Goal: Task Accomplishment & Management: Use online tool/utility

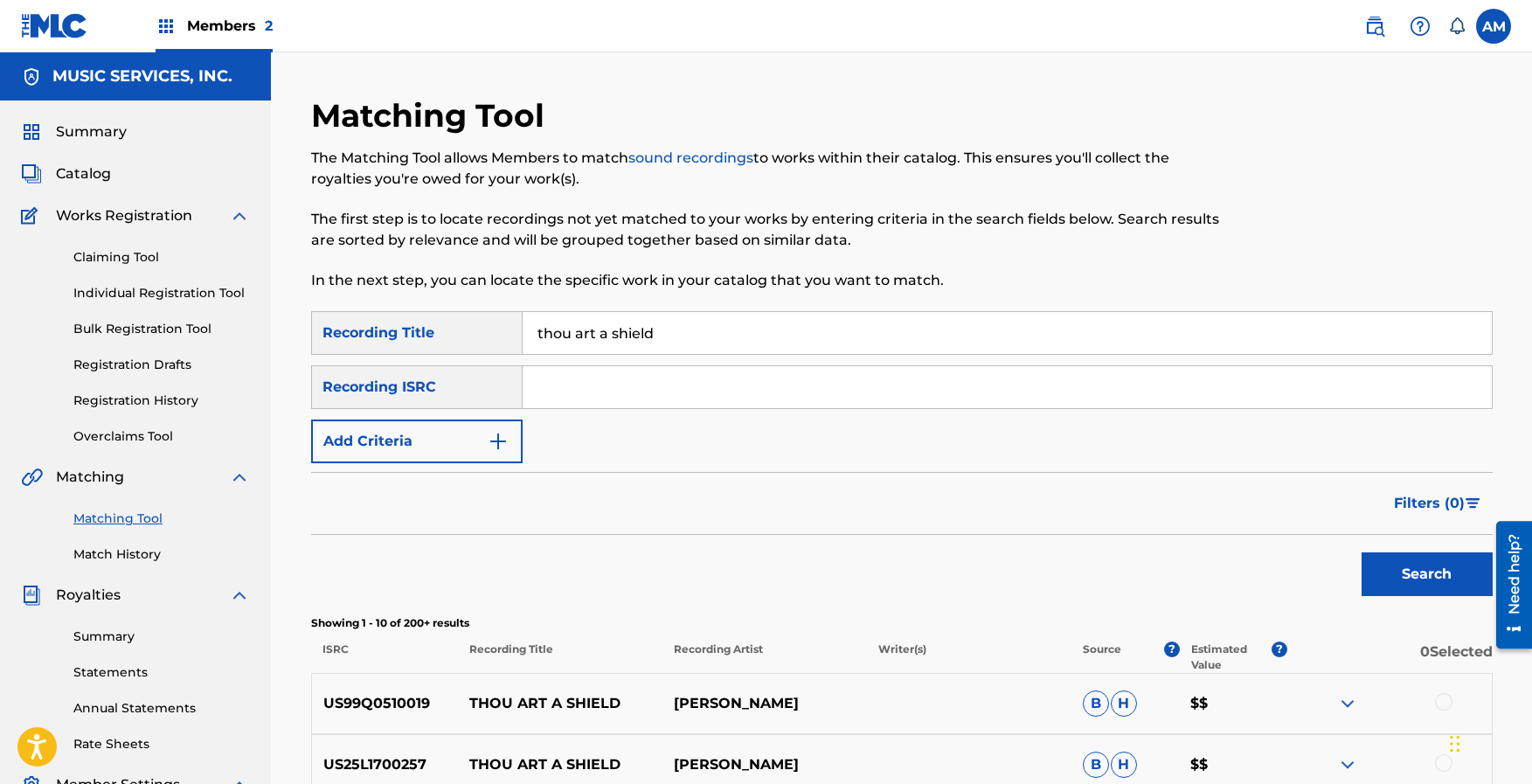
click at [1432, 577] on button "Search" at bounding box center [1426, 574] width 131 height 44
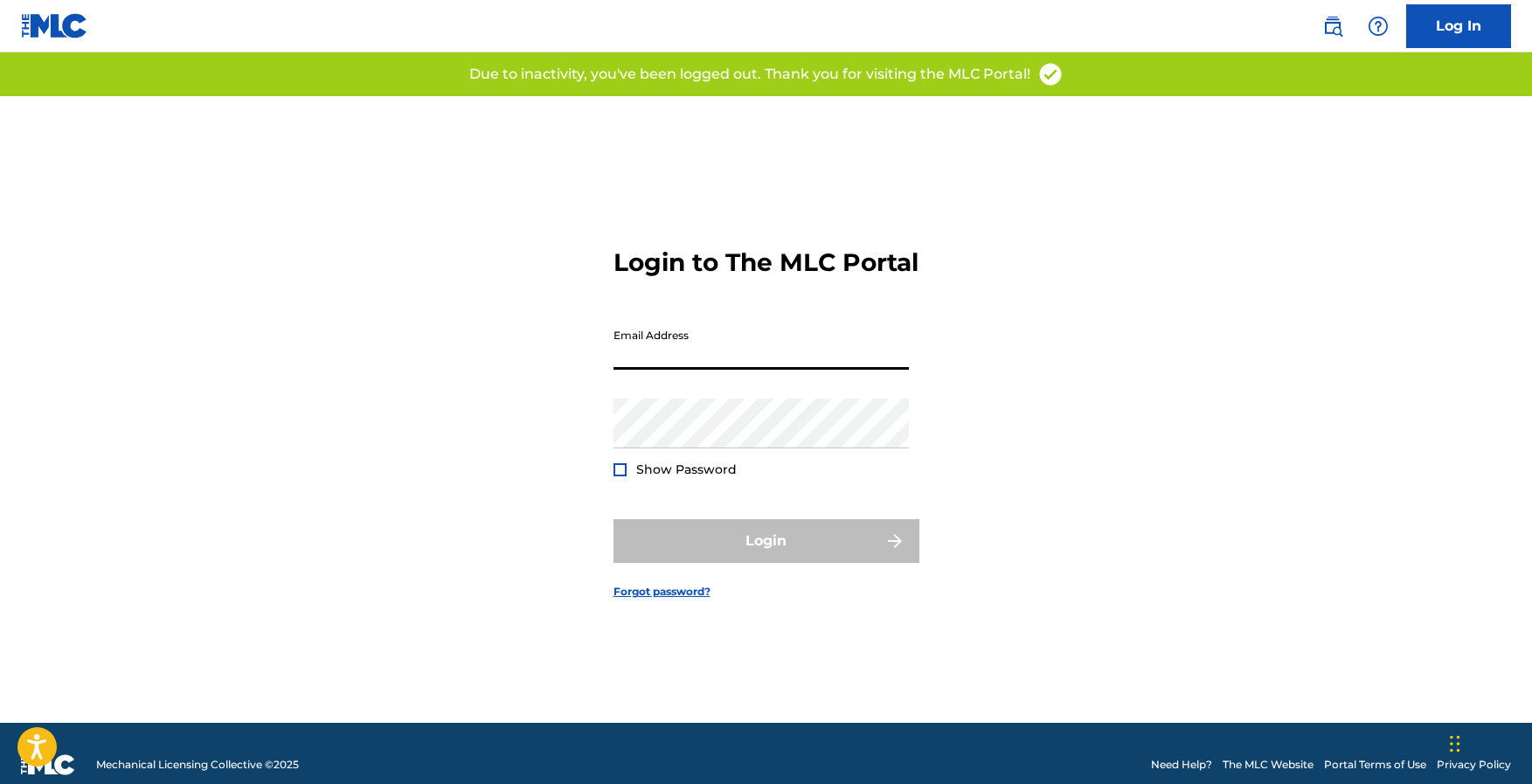
click at [706, 365] on input "Email Address" at bounding box center [760, 345] width 295 height 50
type input "[EMAIL_ADDRESS][DOMAIN_NAME]"
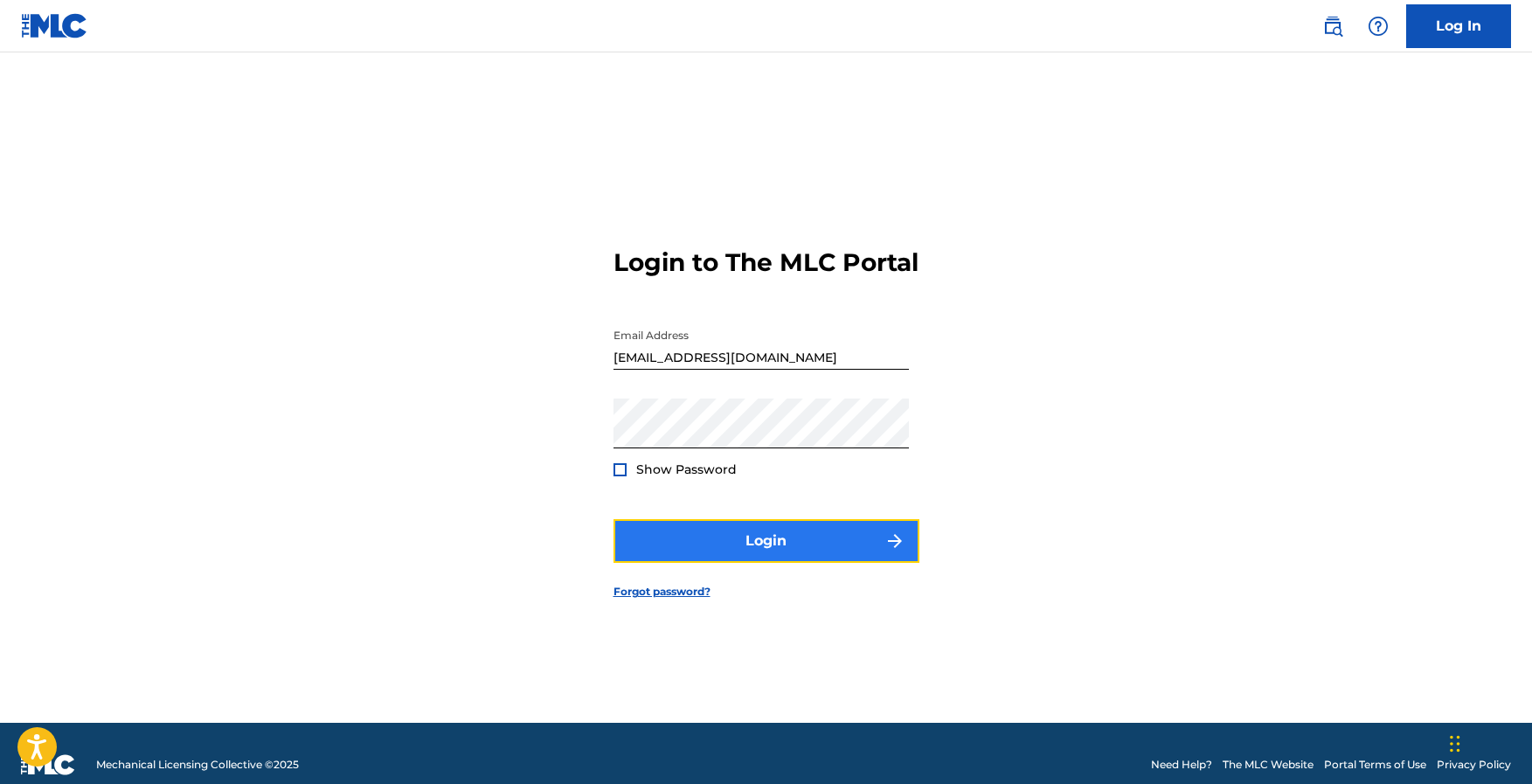
click at [807, 558] on button "Login" at bounding box center [766, 541] width 306 height 44
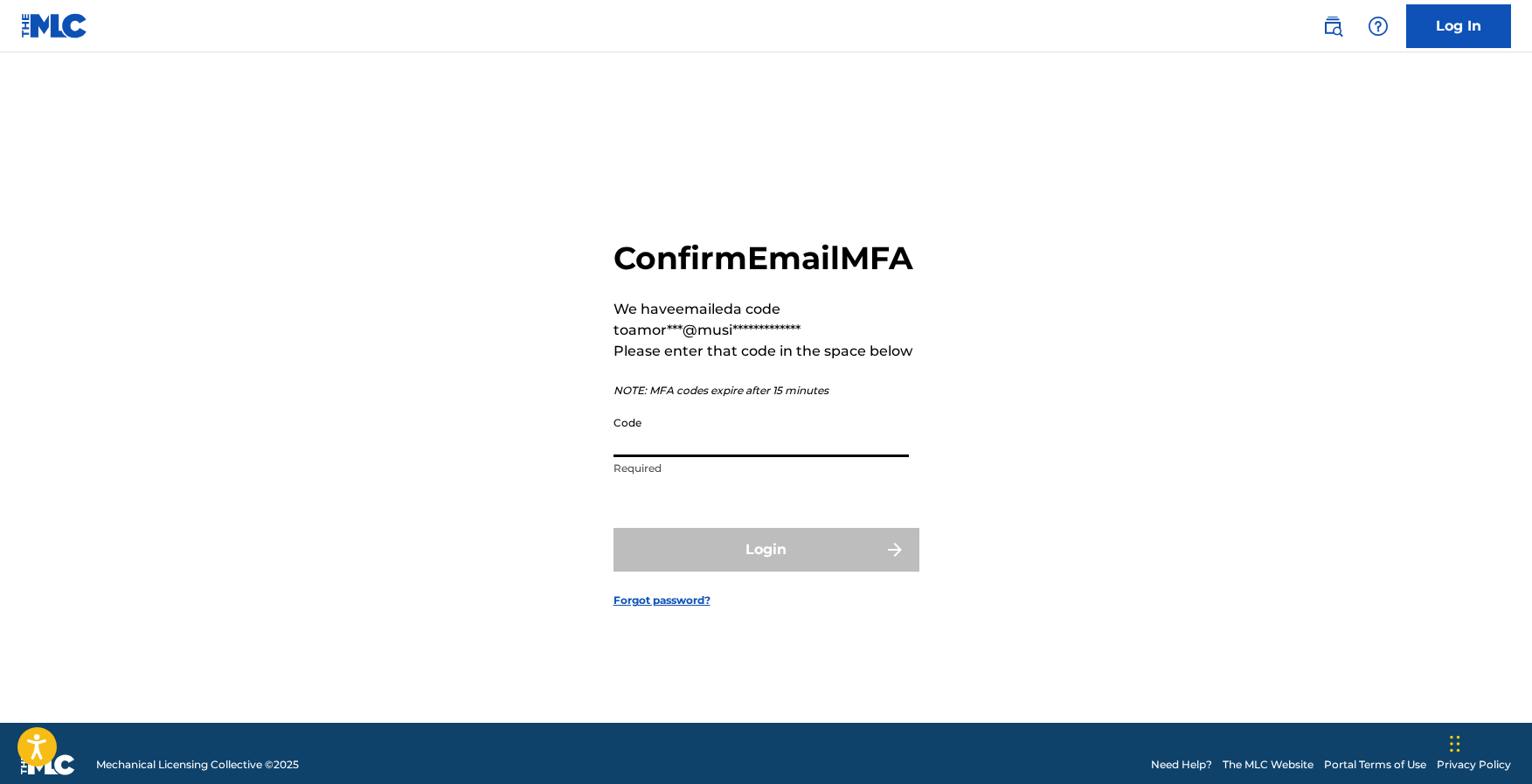
click at [843, 457] on input "Code" at bounding box center [760, 432] width 295 height 50
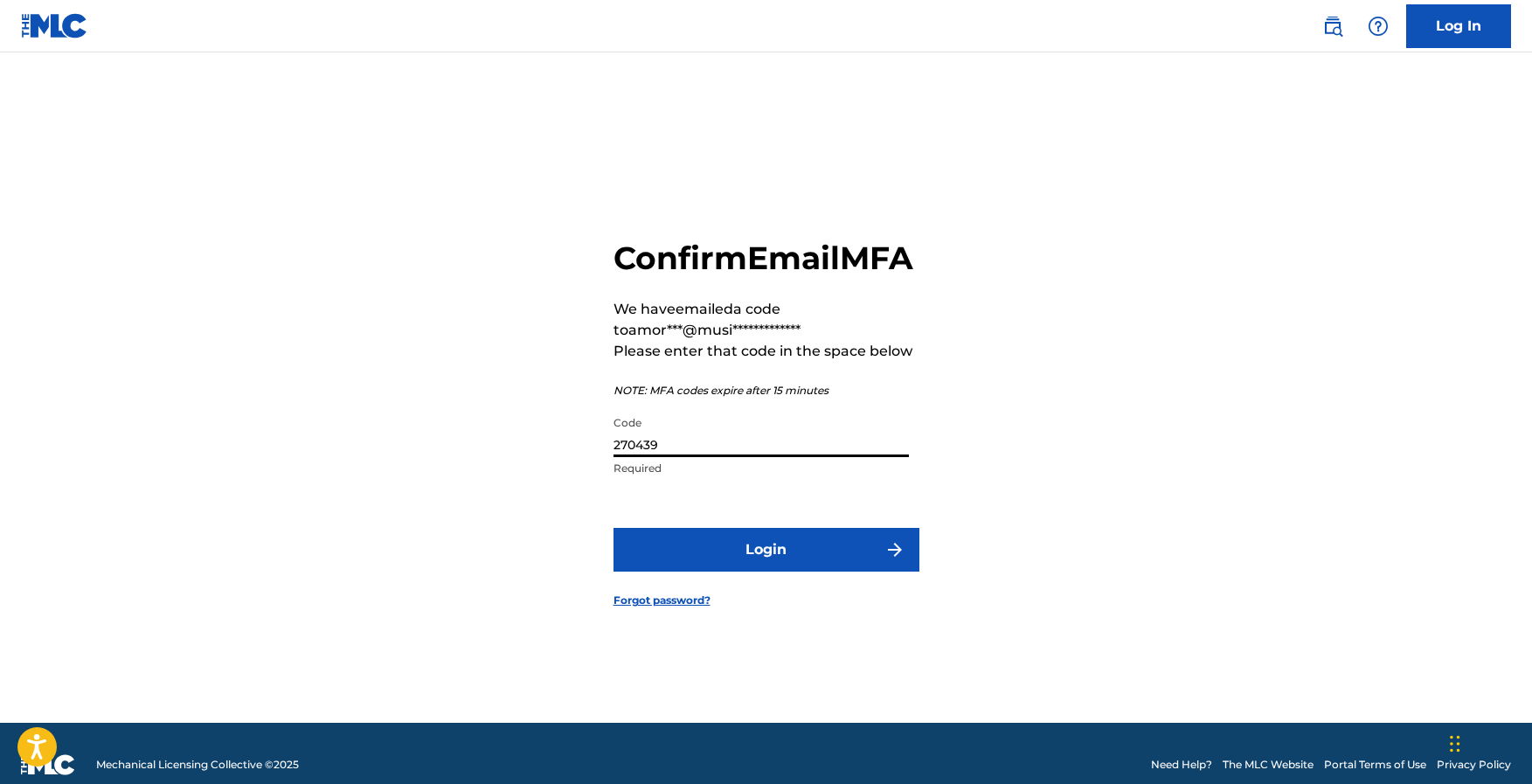
type input "270439"
click at [613, 528] on button "Login" at bounding box center [766, 550] width 306 height 44
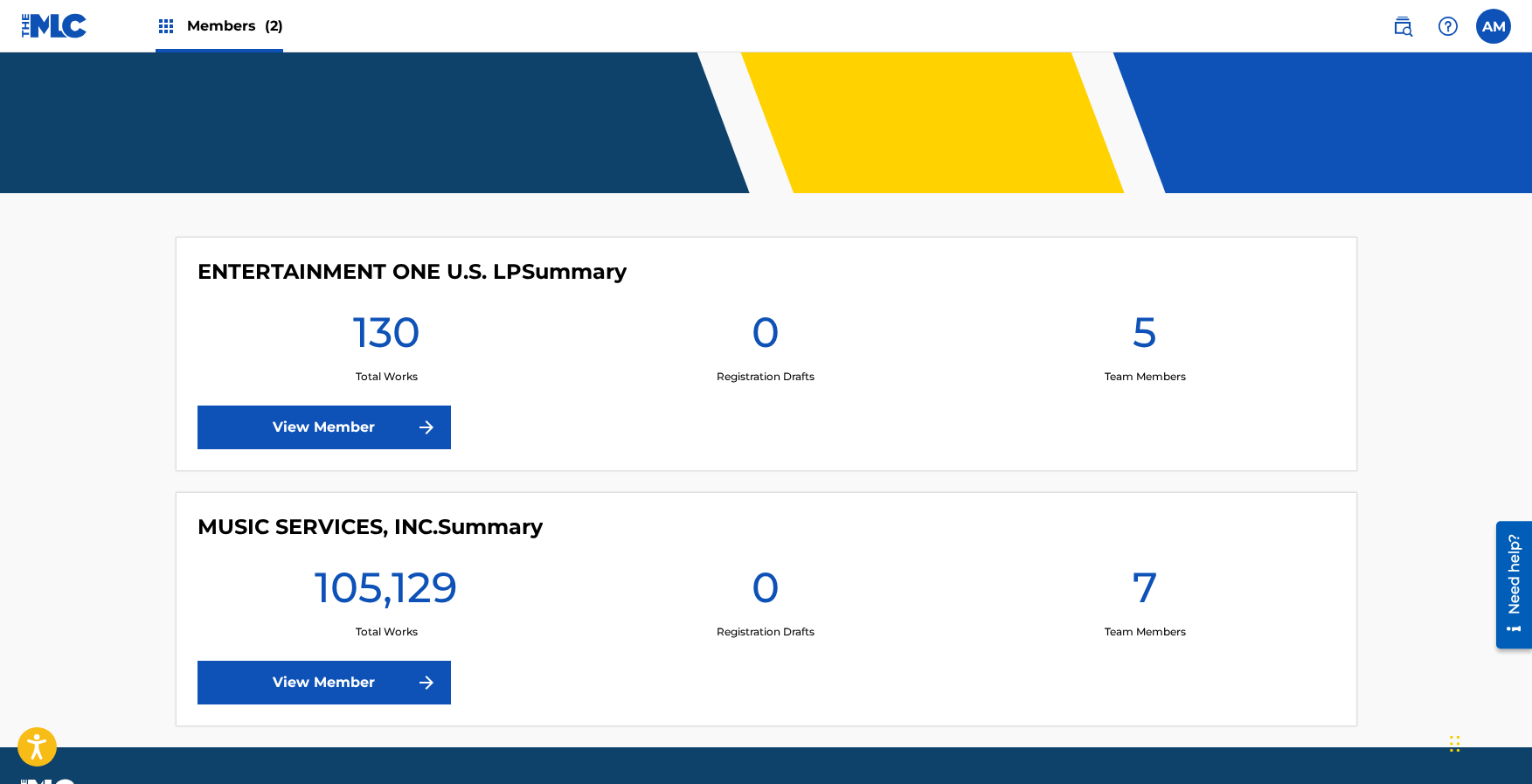
scroll to position [322, 0]
